Goal: Task Accomplishment & Management: Use online tool/utility

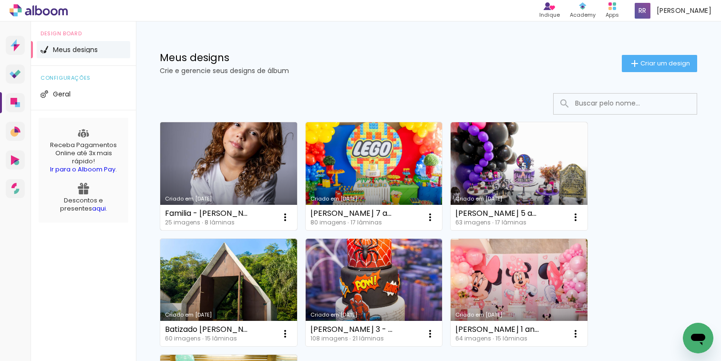
click at [260, 164] on link "Criado em [DATE]" at bounding box center [228, 176] width 137 height 108
click at [241, 163] on link "Criado em [DATE]" at bounding box center [228, 176] width 137 height 108
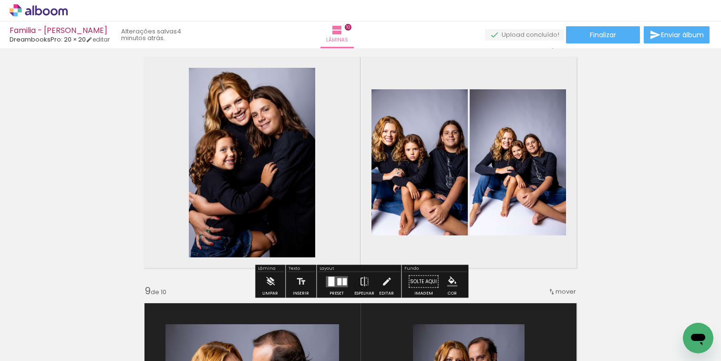
scroll to position [1747, 0]
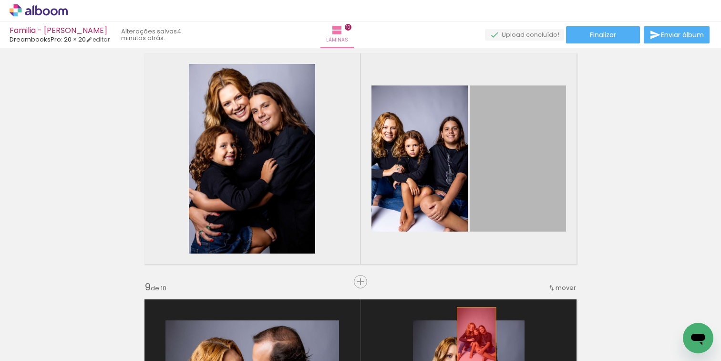
drag, startPoint x: 525, startPoint y: 147, endPoint x: 476, endPoint y: 336, distance: 194.9
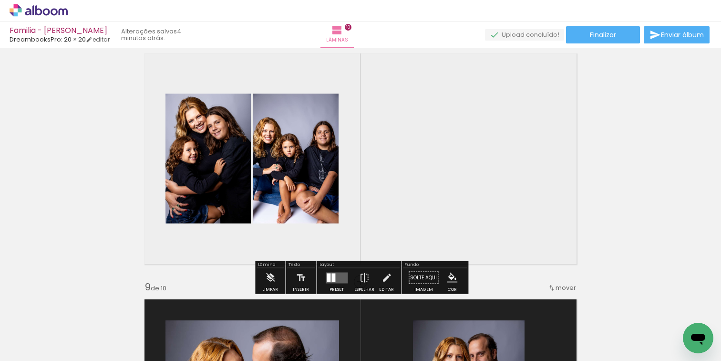
click at [335, 276] on quentale-layouter at bounding box center [337, 277] width 22 height 11
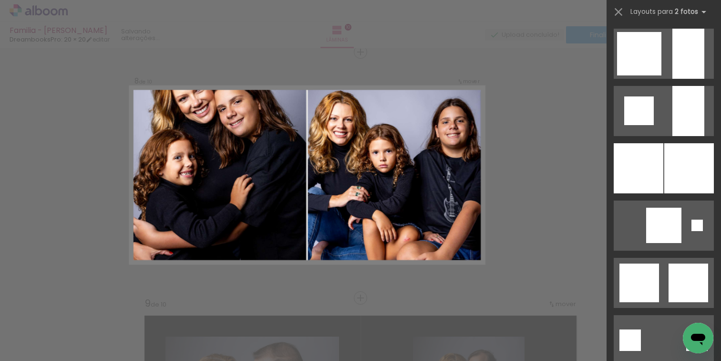
scroll to position [859, 0]
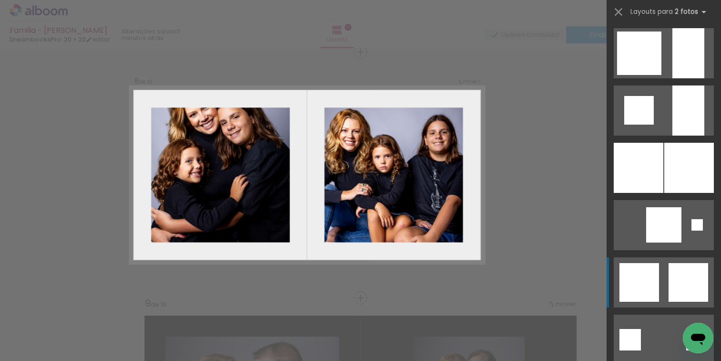
click at [654, 278] on div at bounding box center [639, 282] width 40 height 39
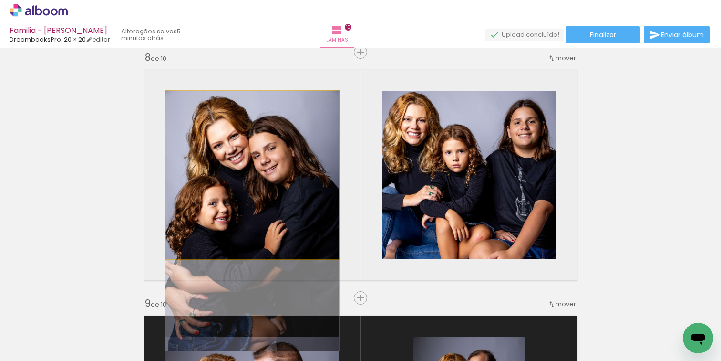
drag, startPoint x: 265, startPoint y: 124, endPoint x: 279, endPoint y: 169, distance: 47.8
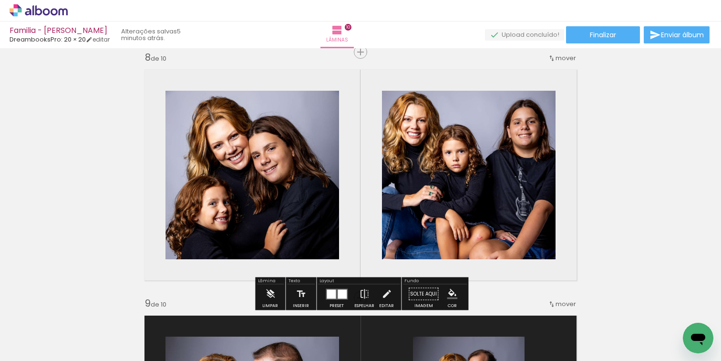
click at [334, 293] on quentale-layouter at bounding box center [337, 293] width 22 height 11
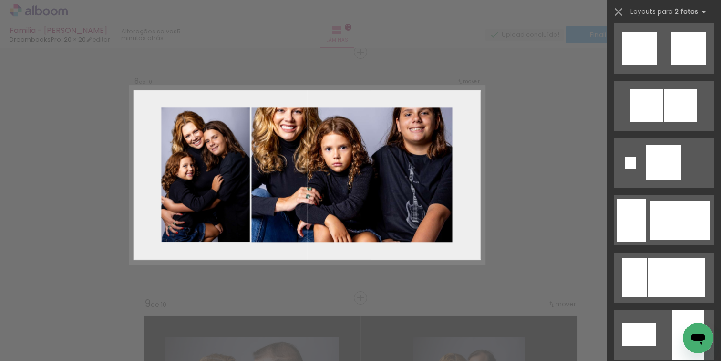
scroll to position [1322, 0]
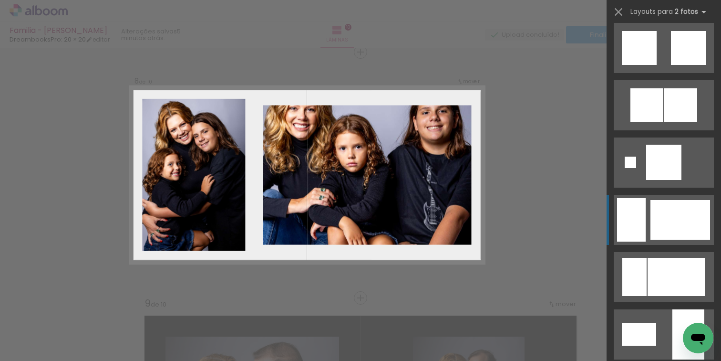
click at [679, 207] on div at bounding box center [680, 220] width 60 height 40
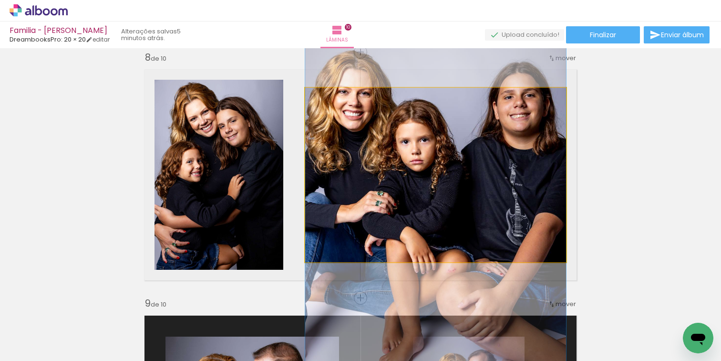
click at [446, 159] on quentale-photo at bounding box center [435, 175] width 261 height 174
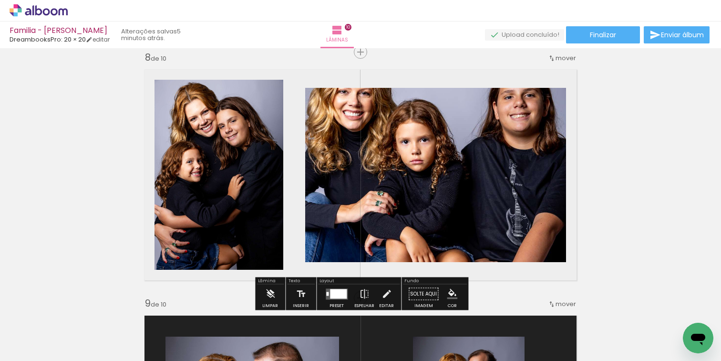
click at [335, 295] on div at bounding box center [338, 294] width 17 height 10
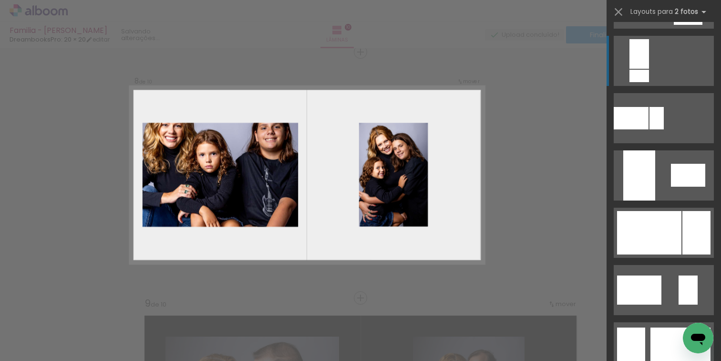
scroll to position [1841, 0]
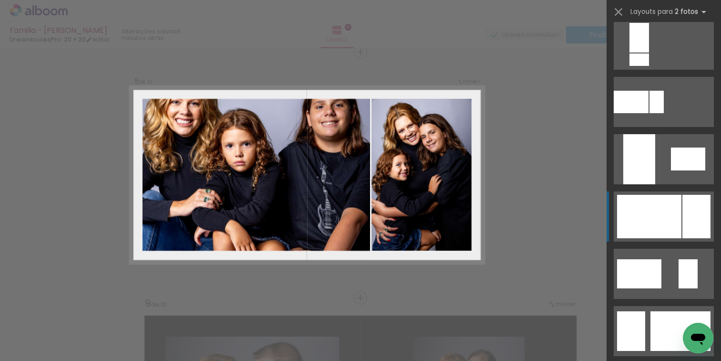
click at [651, 218] on div at bounding box center [649, 216] width 64 height 43
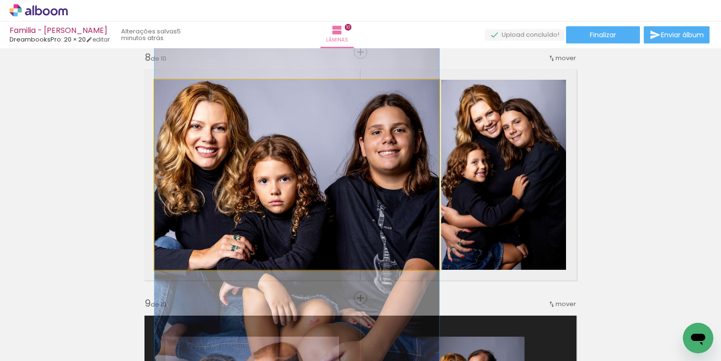
drag, startPoint x: 370, startPoint y: 157, endPoint x: 392, endPoint y: 198, distance: 46.5
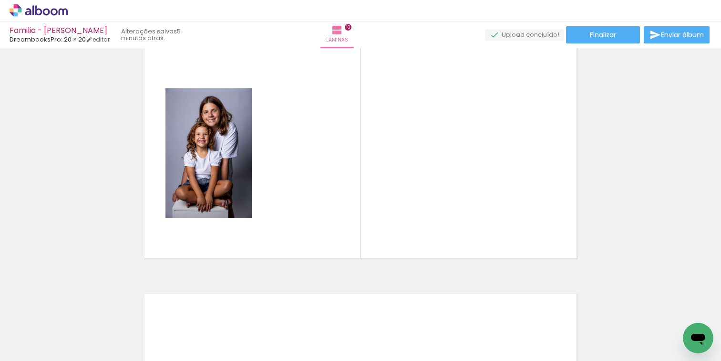
scroll to position [0, 695]
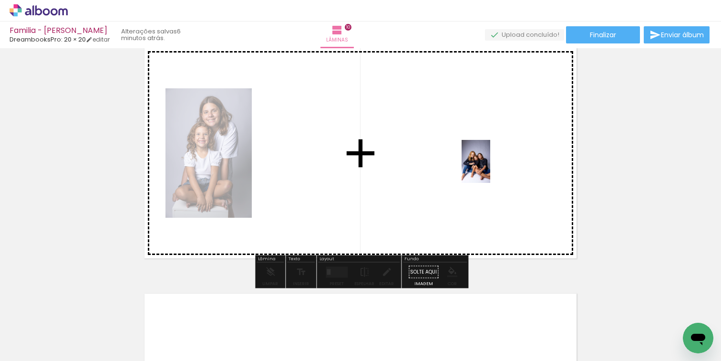
drag, startPoint x: 531, startPoint y: 332, endPoint x: 490, endPoint y: 168, distance: 169.0
click at [490, 168] on quentale-workspace at bounding box center [360, 180] width 721 height 361
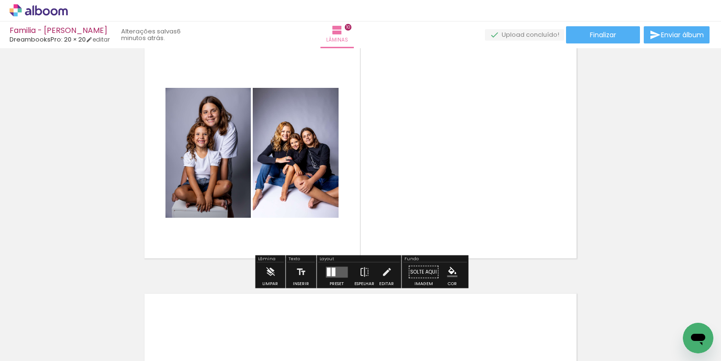
scroll to position [0, 0]
click at [331, 275] on div at bounding box center [333, 271] width 4 height 9
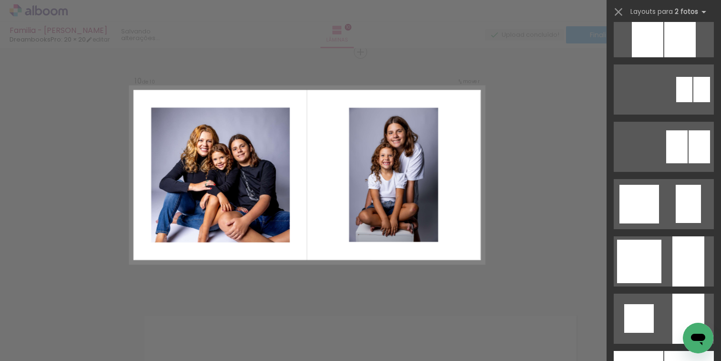
scroll to position [698, 0]
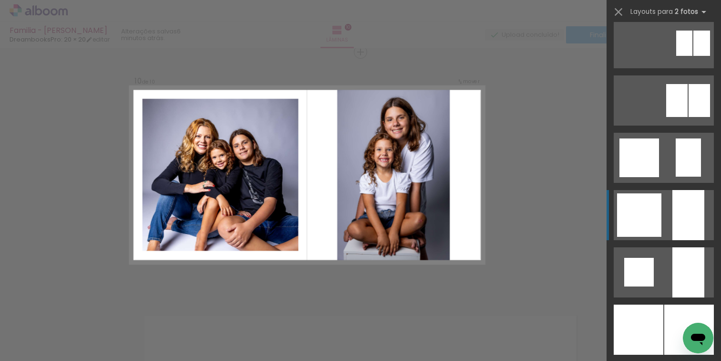
click at [645, 212] on div at bounding box center [639, 214] width 44 height 43
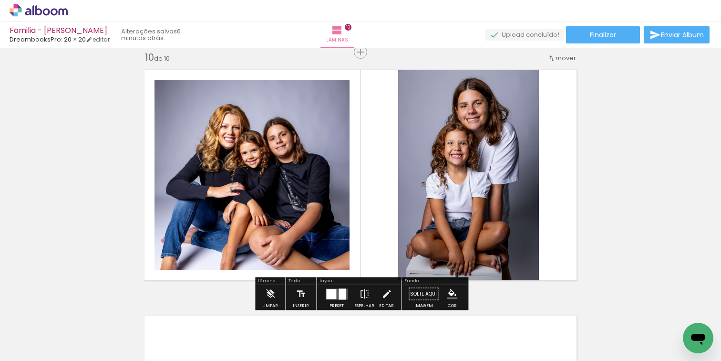
click at [565, 53] on span "mover" at bounding box center [566, 57] width 21 height 9
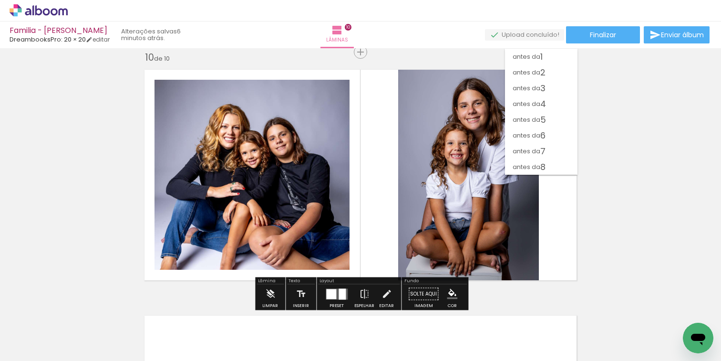
scroll to position [31, 0]
click at [535, 120] on span "antes da" at bounding box center [527, 120] width 28 height 16
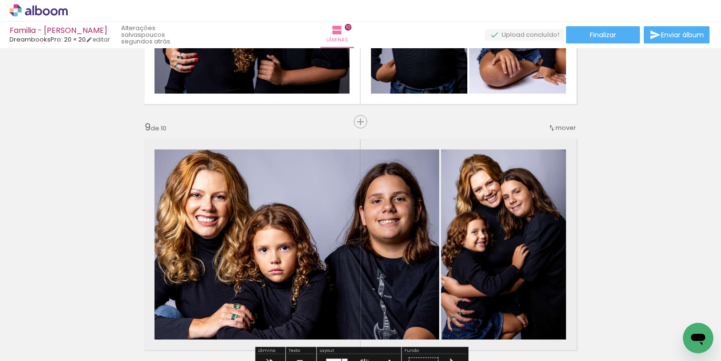
scroll to position [1905, 0]
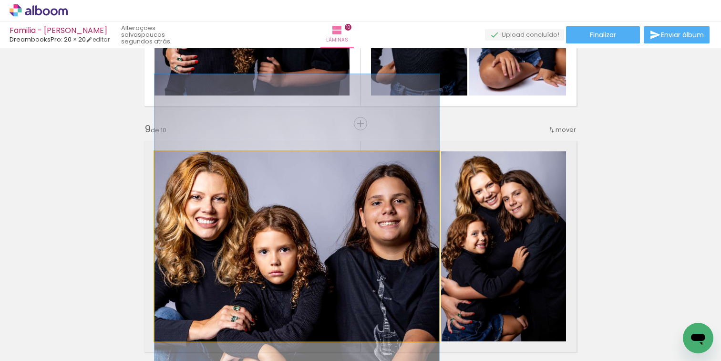
drag, startPoint x: 388, startPoint y: 182, endPoint x: 394, endPoint y: 182, distance: 6.2
click at [382, 183] on quentale-photo at bounding box center [297, 246] width 285 height 190
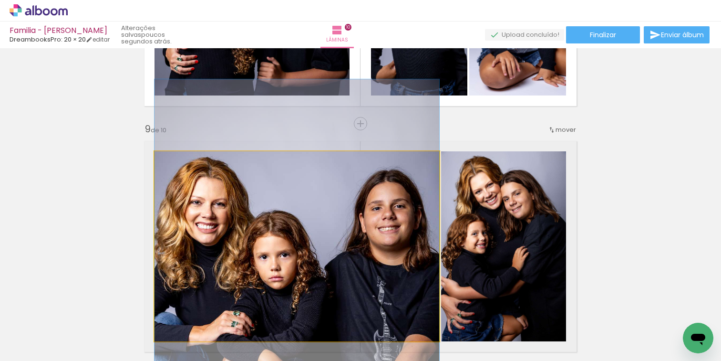
drag, startPoint x: 382, startPoint y: 183, endPoint x: 412, endPoint y: 188, distance: 30.0
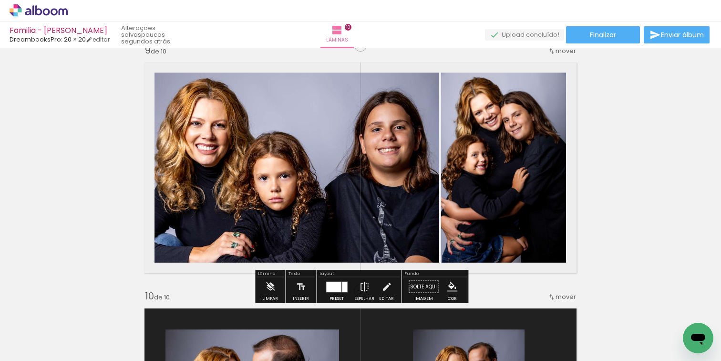
scroll to position [1989, 0]
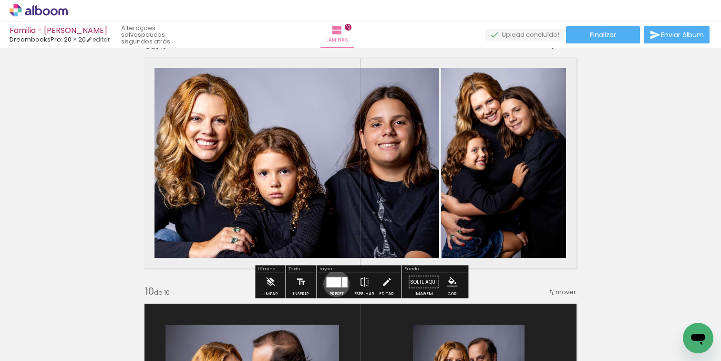
click at [334, 283] on div at bounding box center [333, 282] width 15 height 10
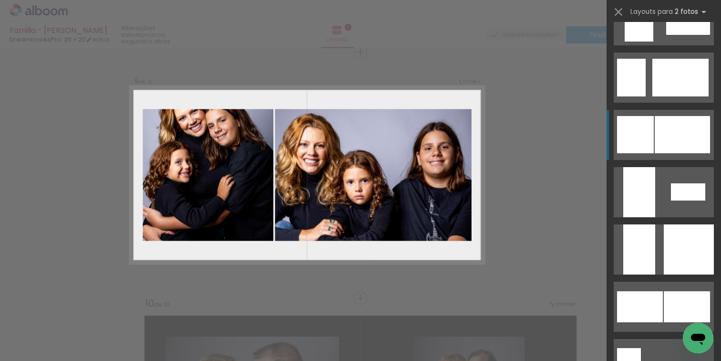
scroll to position [2267, 0]
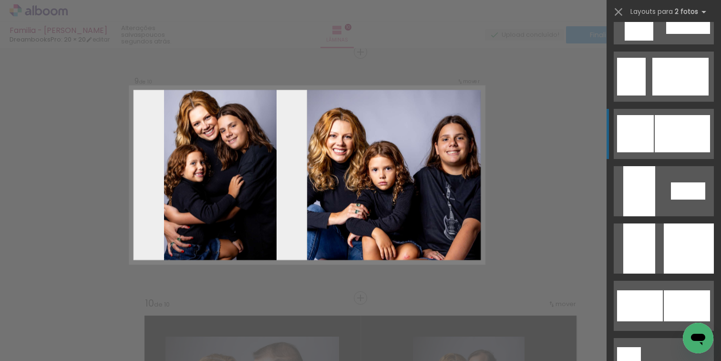
click at [645, 258] on div at bounding box center [639, 248] width 32 height 50
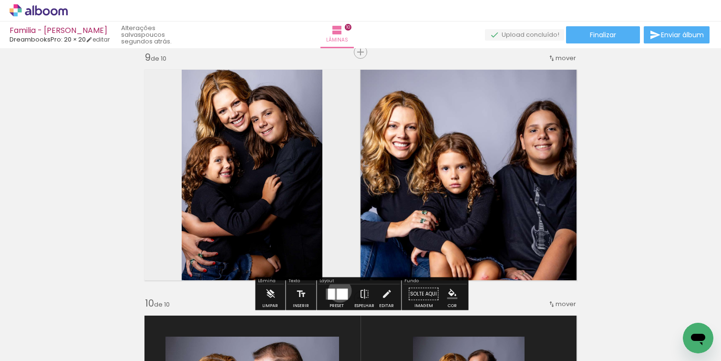
click at [338, 290] on div at bounding box center [342, 293] width 11 height 11
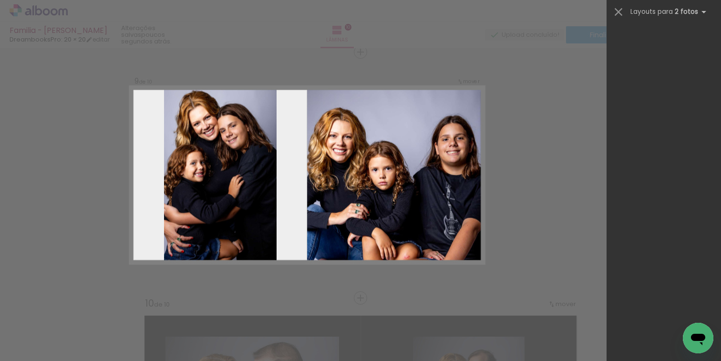
scroll to position [2461, 0]
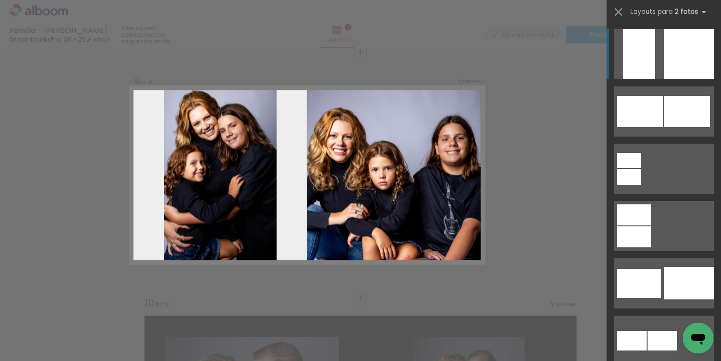
click at [669, 59] on div at bounding box center [689, 54] width 50 height 50
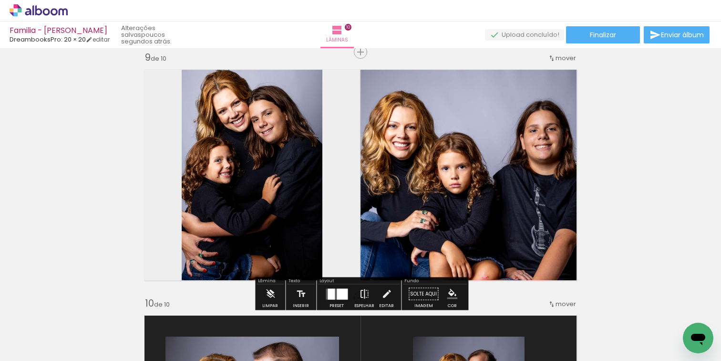
click at [361, 296] on iron-icon at bounding box center [364, 293] width 10 height 19
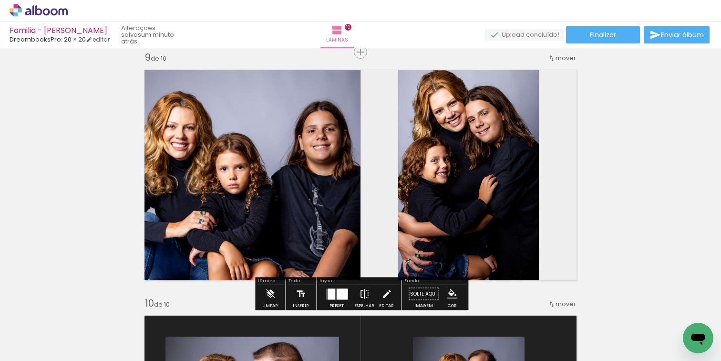
click at [360, 292] on iron-icon at bounding box center [364, 293] width 10 height 19
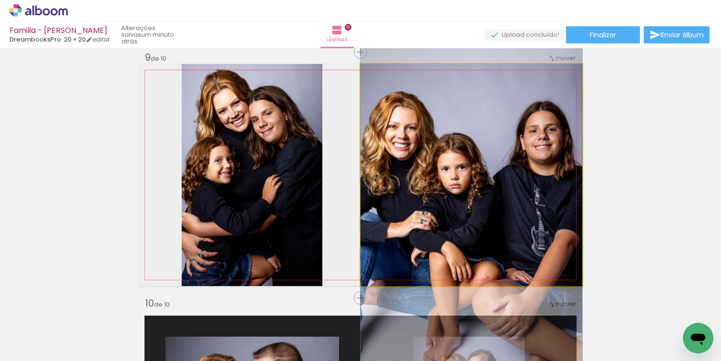
click at [526, 196] on quentale-photo at bounding box center [472, 175] width 222 height 222
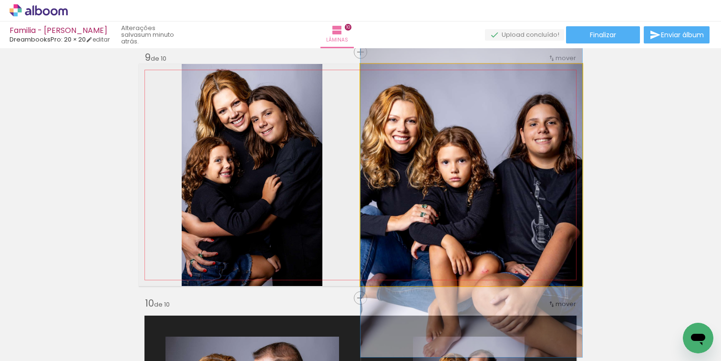
drag, startPoint x: 526, startPoint y: 196, endPoint x: 506, endPoint y: 188, distance: 21.4
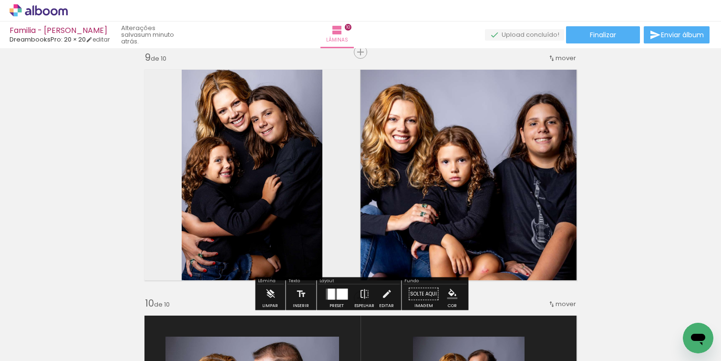
click at [340, 297] on div at bounding box center [342, 293] width 11 height 11
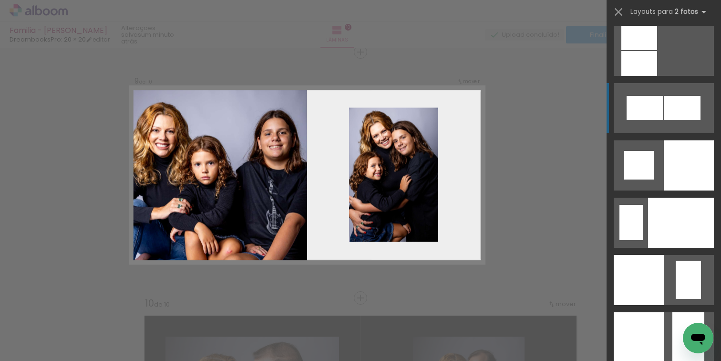
scroll to position [3667, 0]
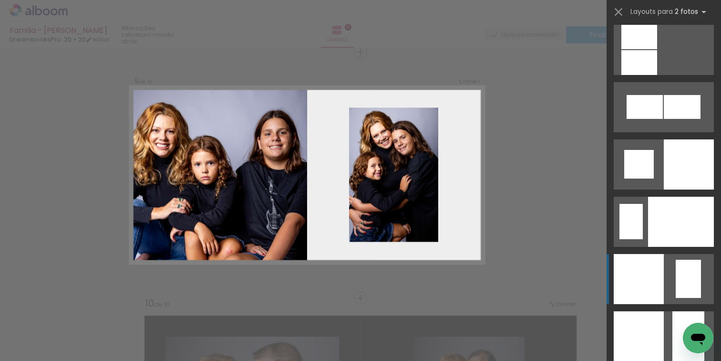
click at [646, 266] on div at bounding box center [639, 279] width 50 height 50
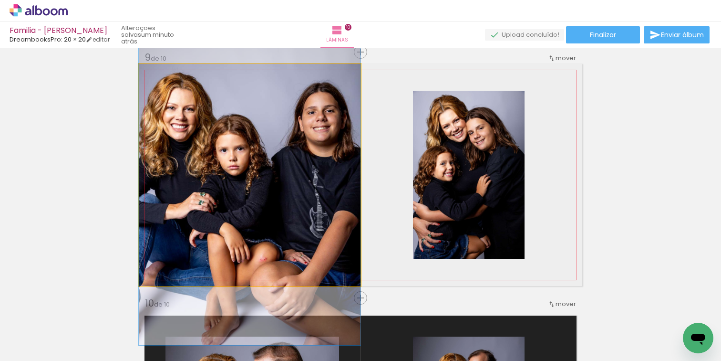
drag, startPoint x: 275, startPoint y: 160, endPoint x: 332, endPoint y: 148, distance: 58.4
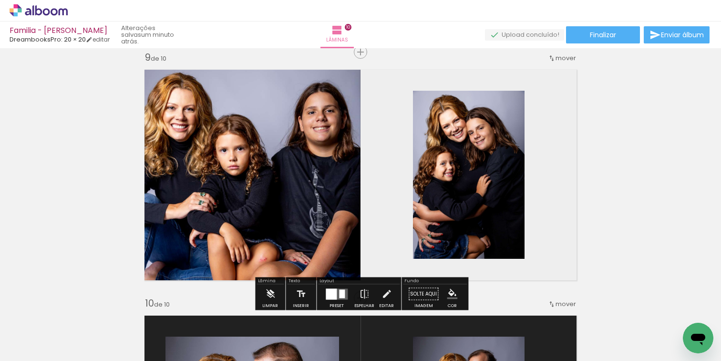
click at [332, 291] on div at bounding box center [331, 293] width 11 height 11
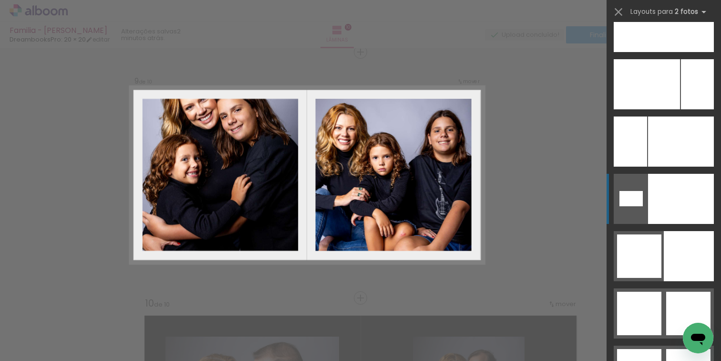
scroll to position [4491, 0]
click at [637, 330] on div at bounding box center [639, 312] width 44 height 43
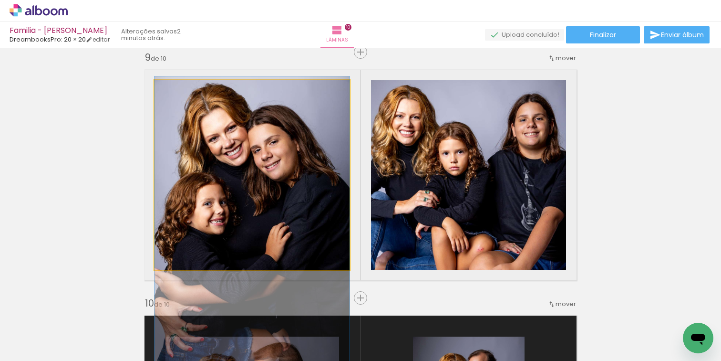
drag, startPoint x: 281, startPoint y: 159, endPoint x: 289, endPoint y: 207, distance: 48.7
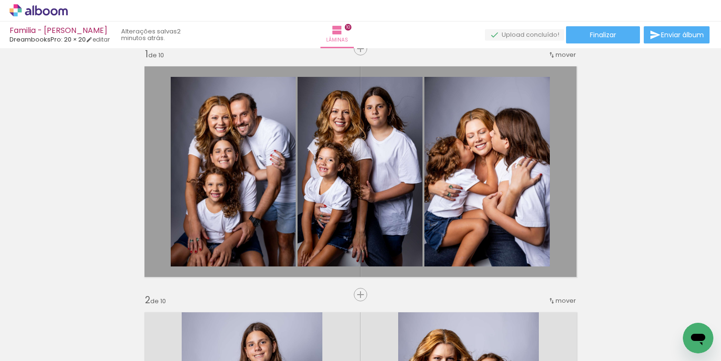
scroll to position [0, 0]
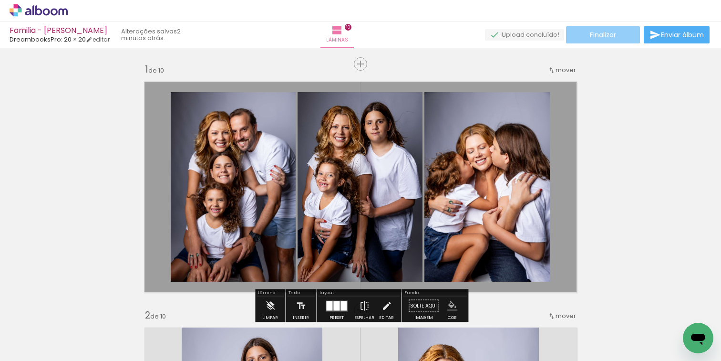
click at [590, 37] on span "Finalizar" at bounding box center [603, 34] width 26 height 7
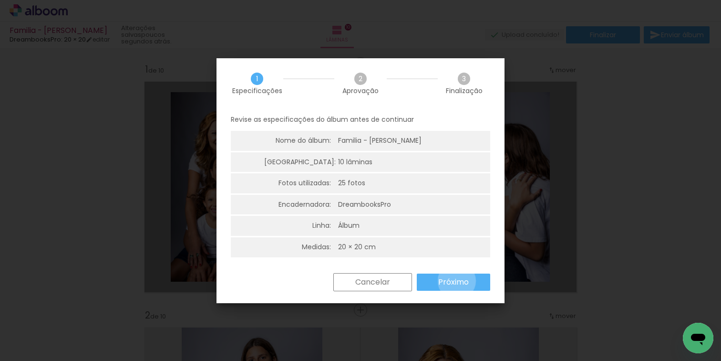
click at [0, 0] on slot "Próximo" at bounding box center [0, 0] width 0 height 0
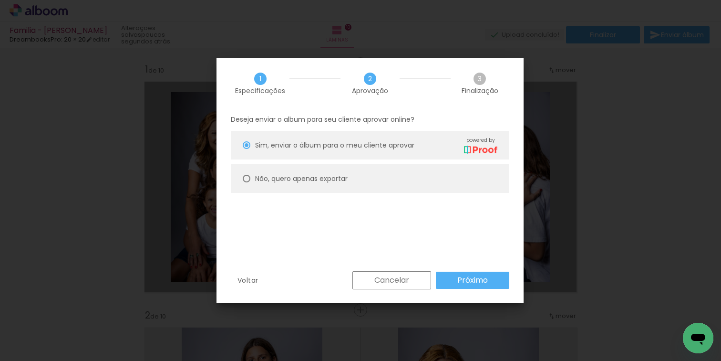
click at [246, 177] on div at bounding box center [247, 179] width 8 height 8
type paper-radio-button "on"
click at [474, 272] on paper-button "Próximo" at bounding box center [472, 279] width 73 height 17
type input "Alta, 300 DPI"
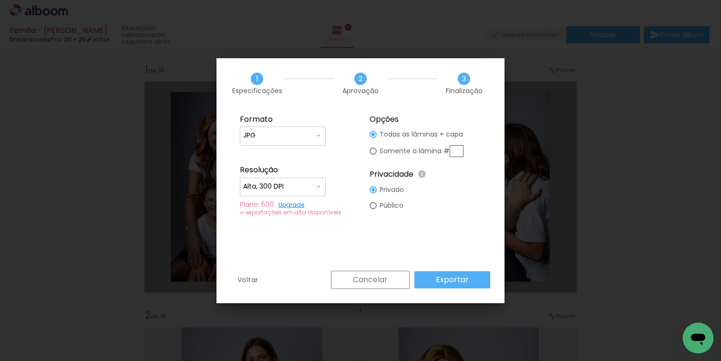
click at [476, 276] on paper-button "Exportar" at bounding box center [452, 279] width 76 height 17
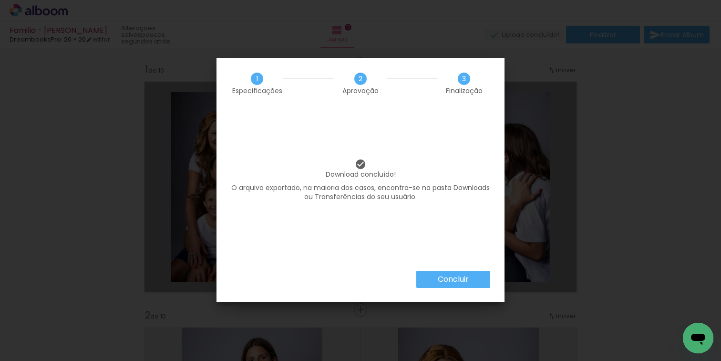
click at [0, 0] on slot "Concluir" at bounding box center [0, 0] width 0 height 0
